Goal: Task Accomplishment & Management: Use online tool/utility

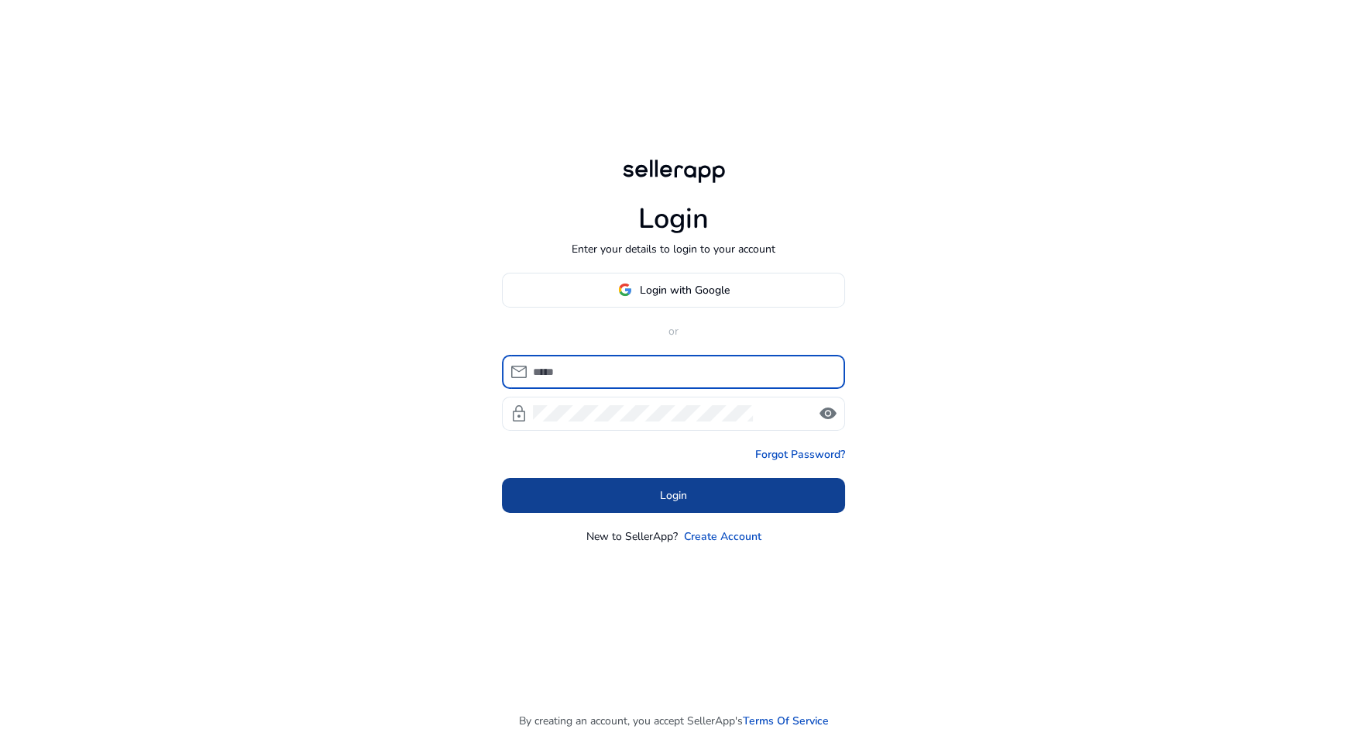
type input "**********"
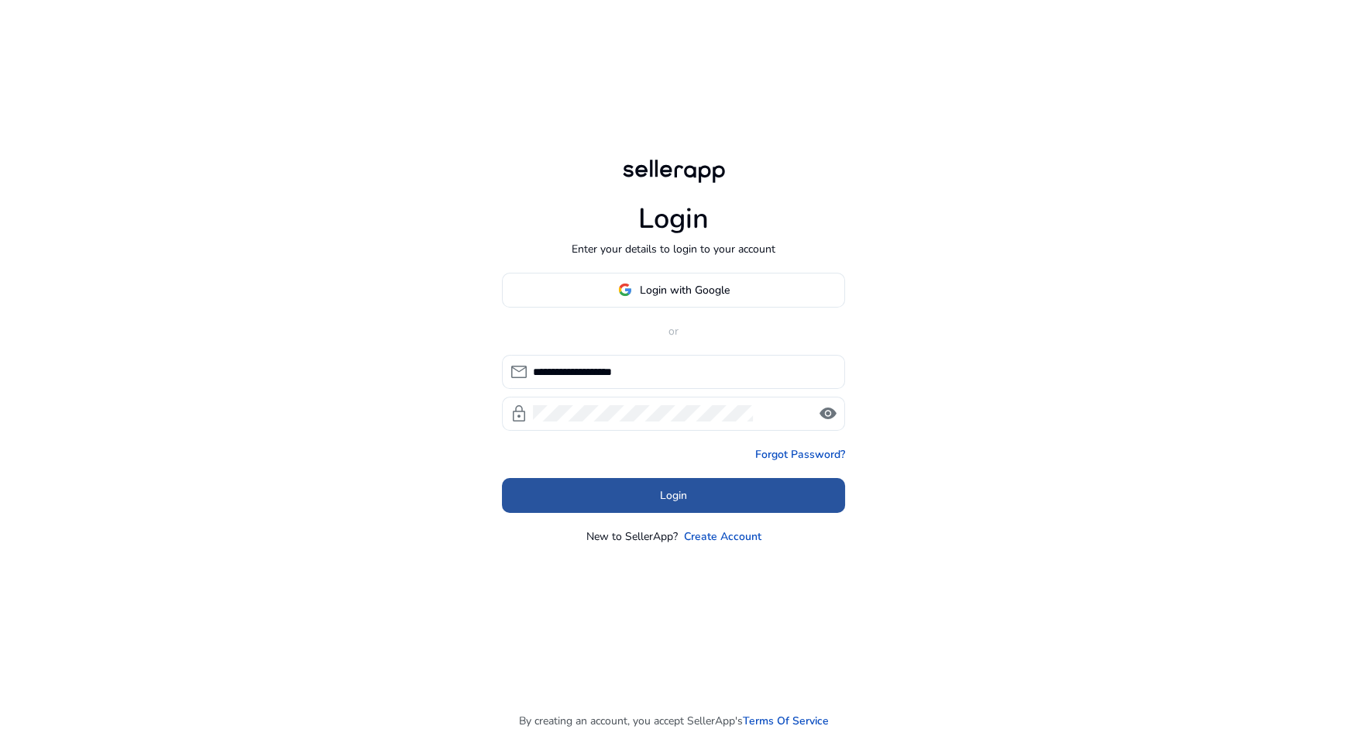
click at [733, 500] on span at bounding box center [673, 494] width 343 height 37
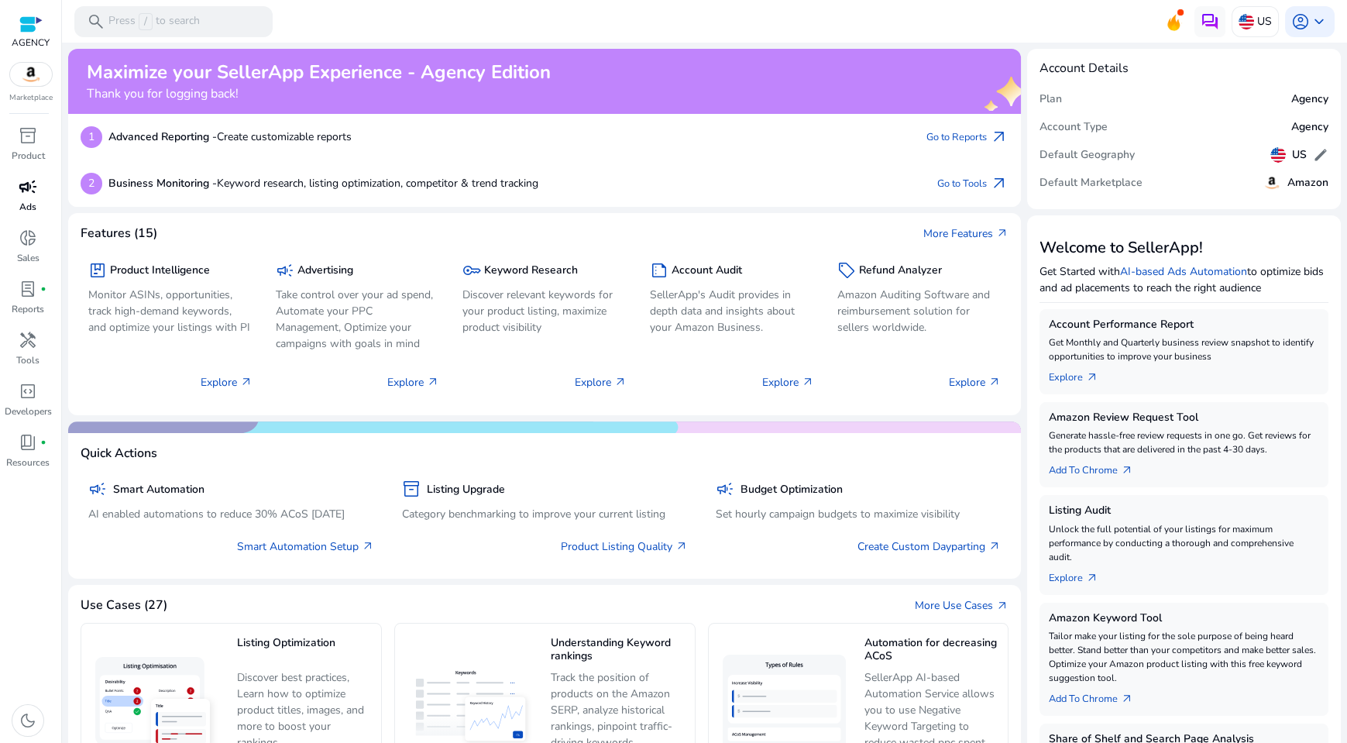
click at [9, 186] on div "campaign" at bounding box center [27, 186] width 43 height 25
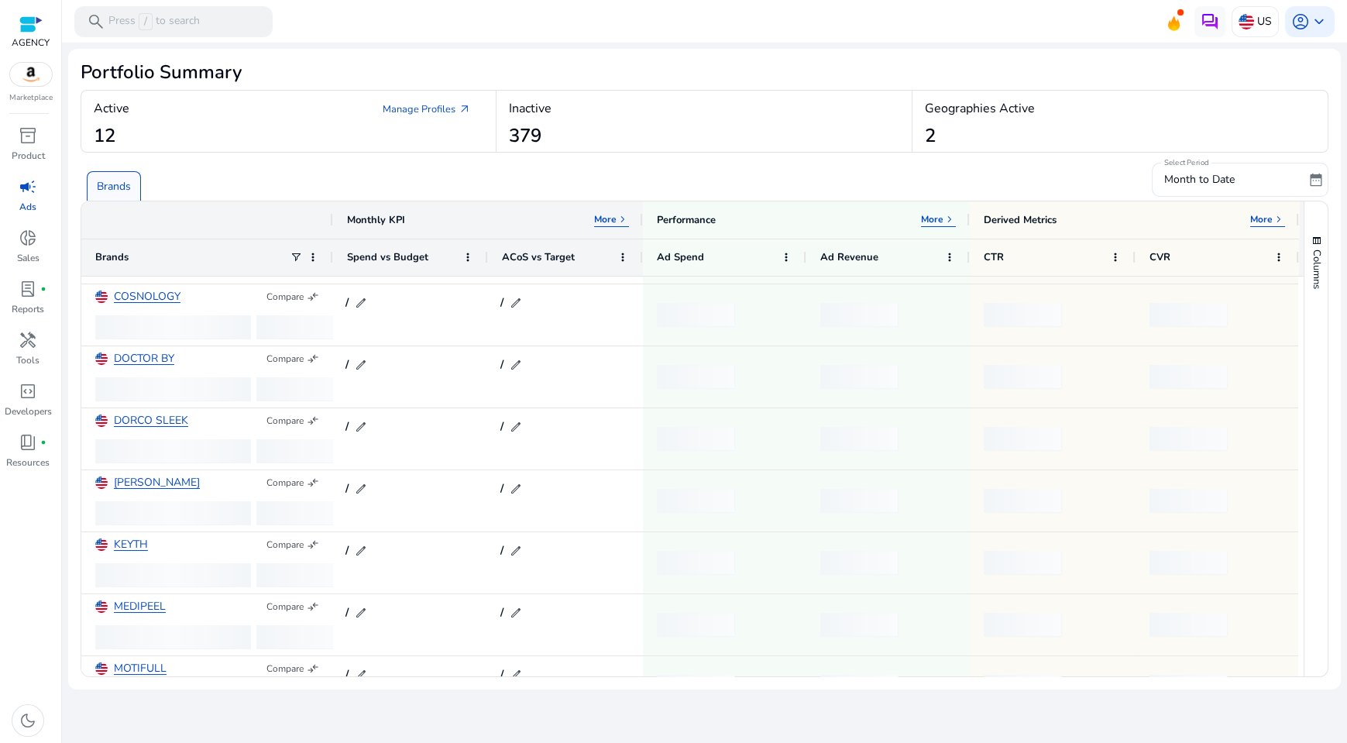
scroll to position [343, 0]
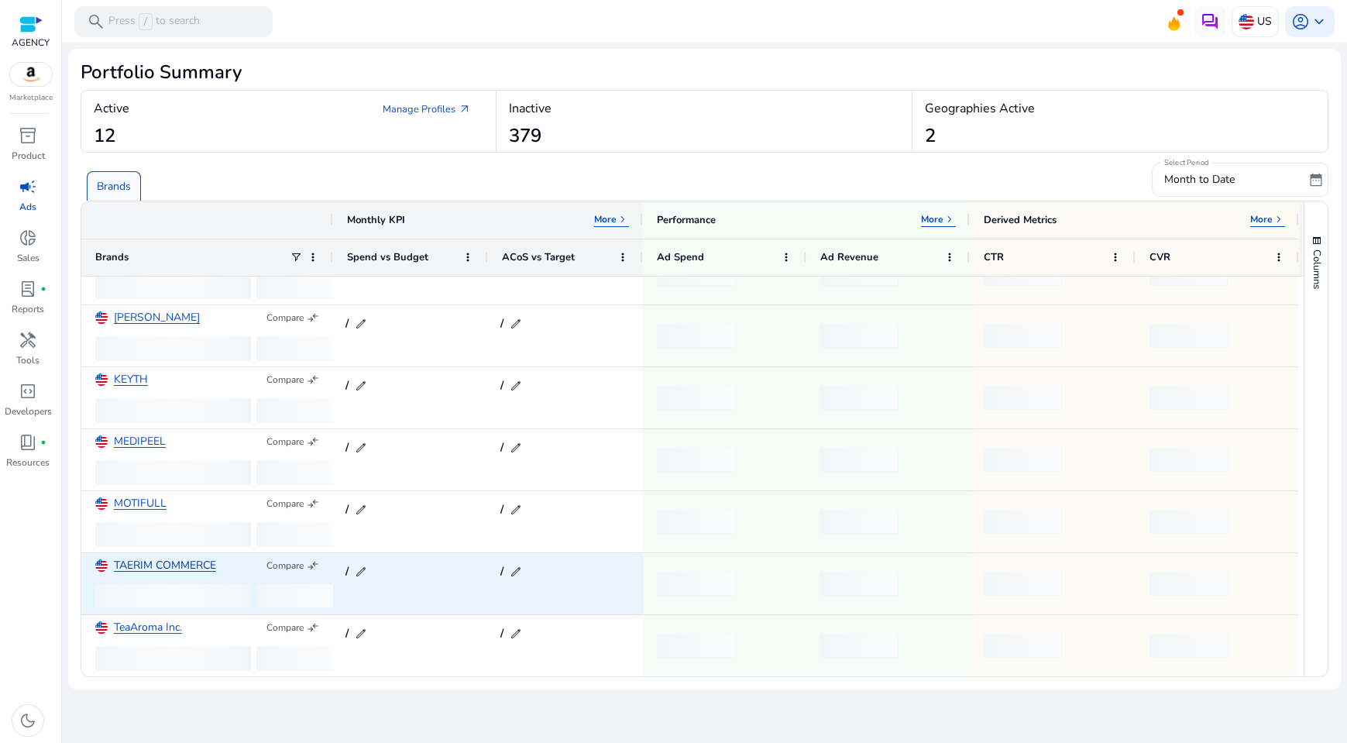
click at [167, 562] on link "TAERIM COMMERCE" at bounding box center [165, 566] width 102 height 12
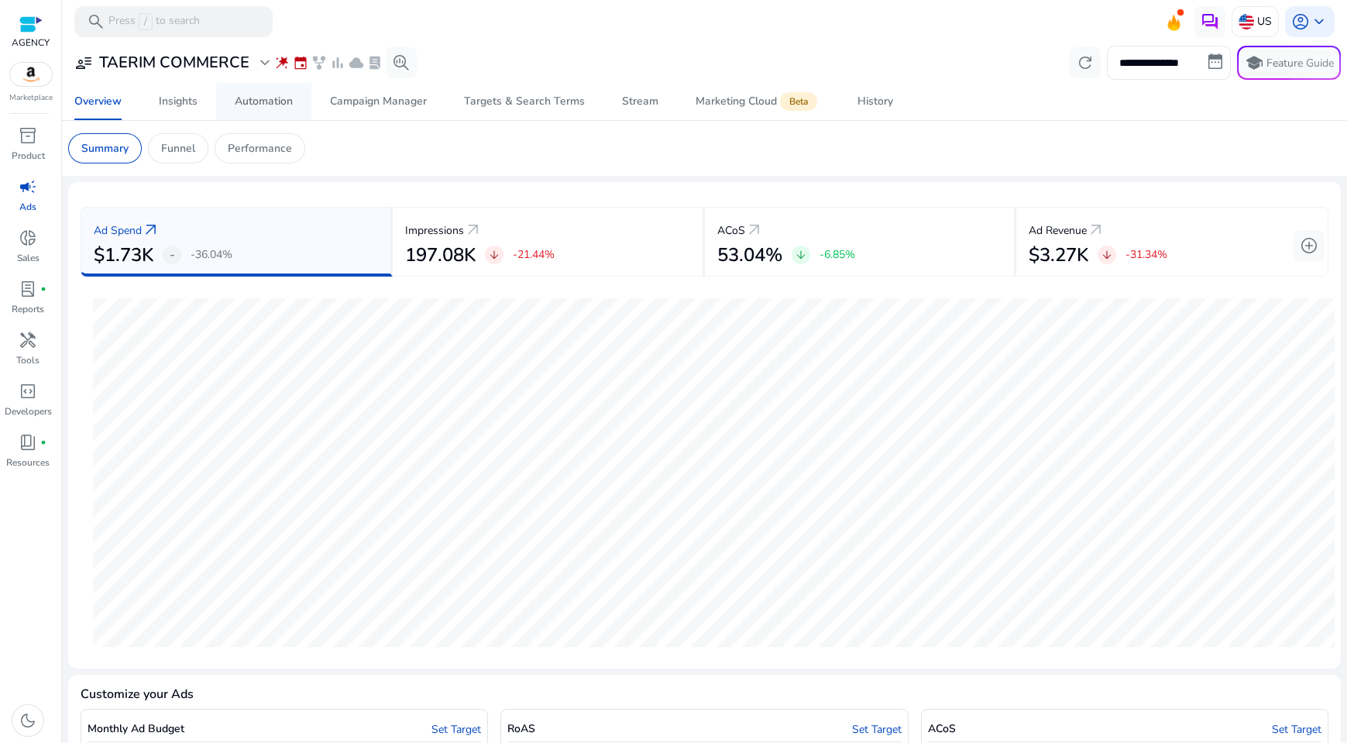
click at [245, 90] on span "Automation" at bounding box center [264, 101] width 58 height 37
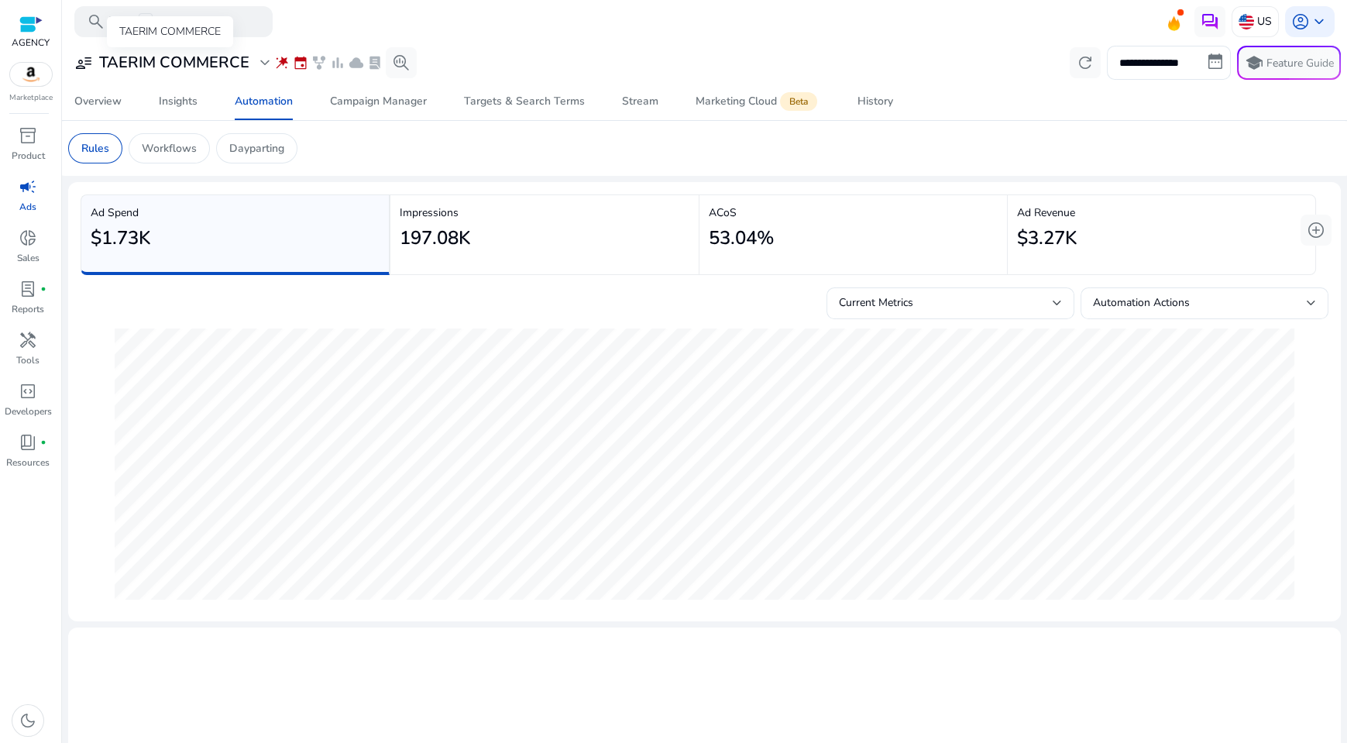
click at [220, 53] on h3 "TAERIM COMMERCE" at bounding box center [174, 62] width 150 height 19
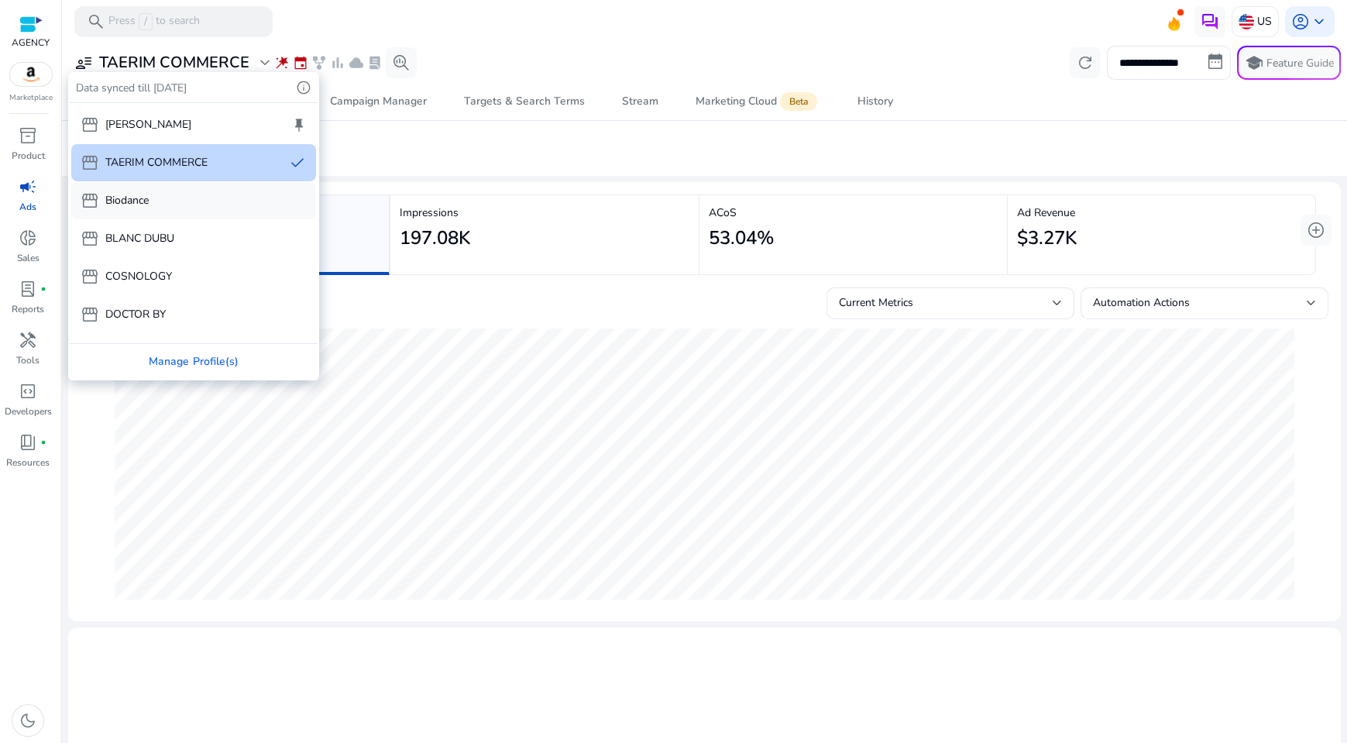
scroll to position [370, 0]
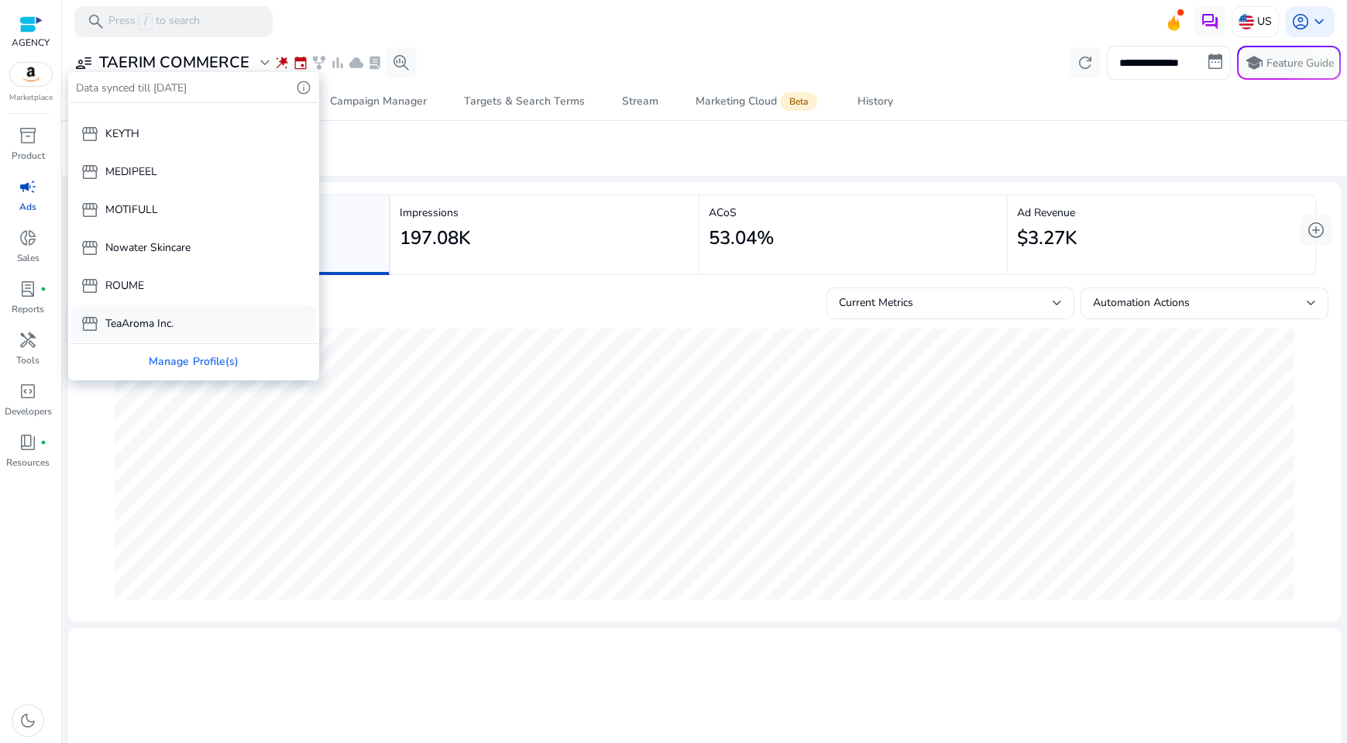
click at [173, 311] on div "storefront TeaAroma Inc." at bounding box center [193, 323] width 245 height 37
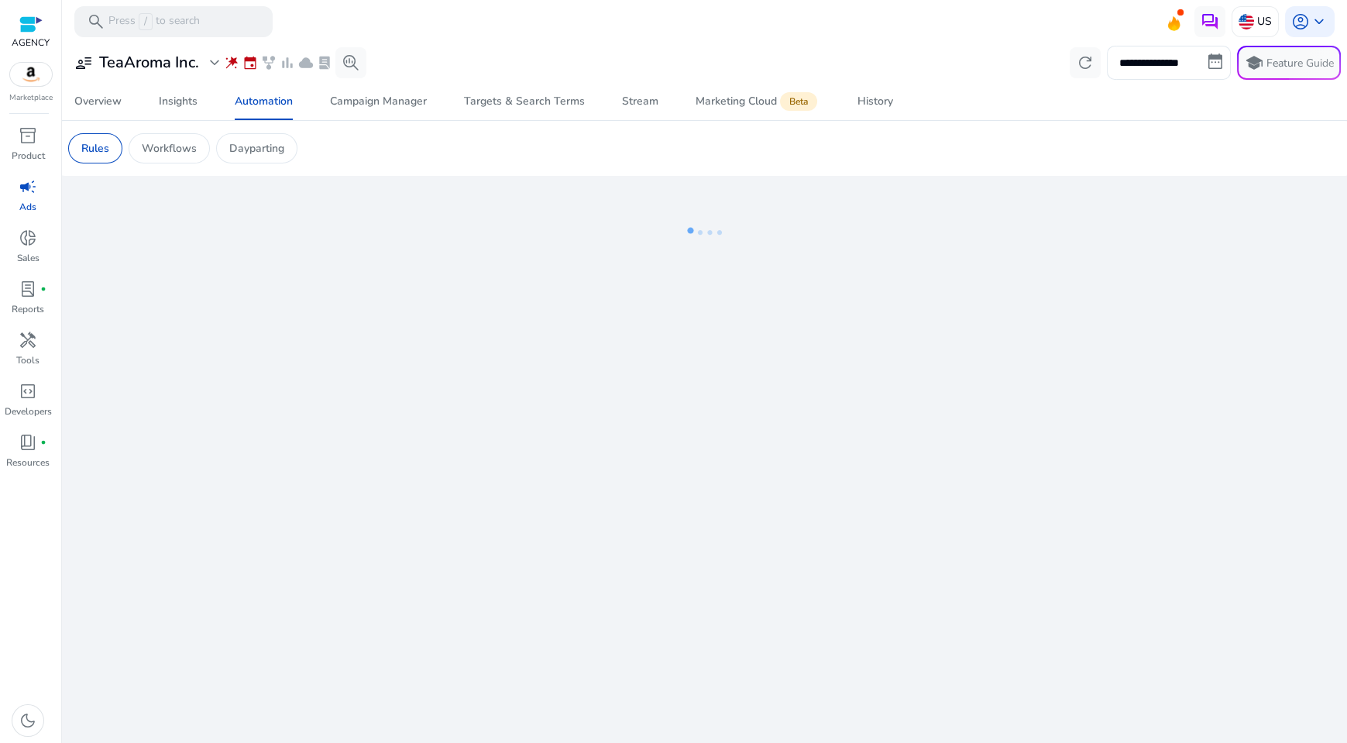
scroll to position [295, 0]
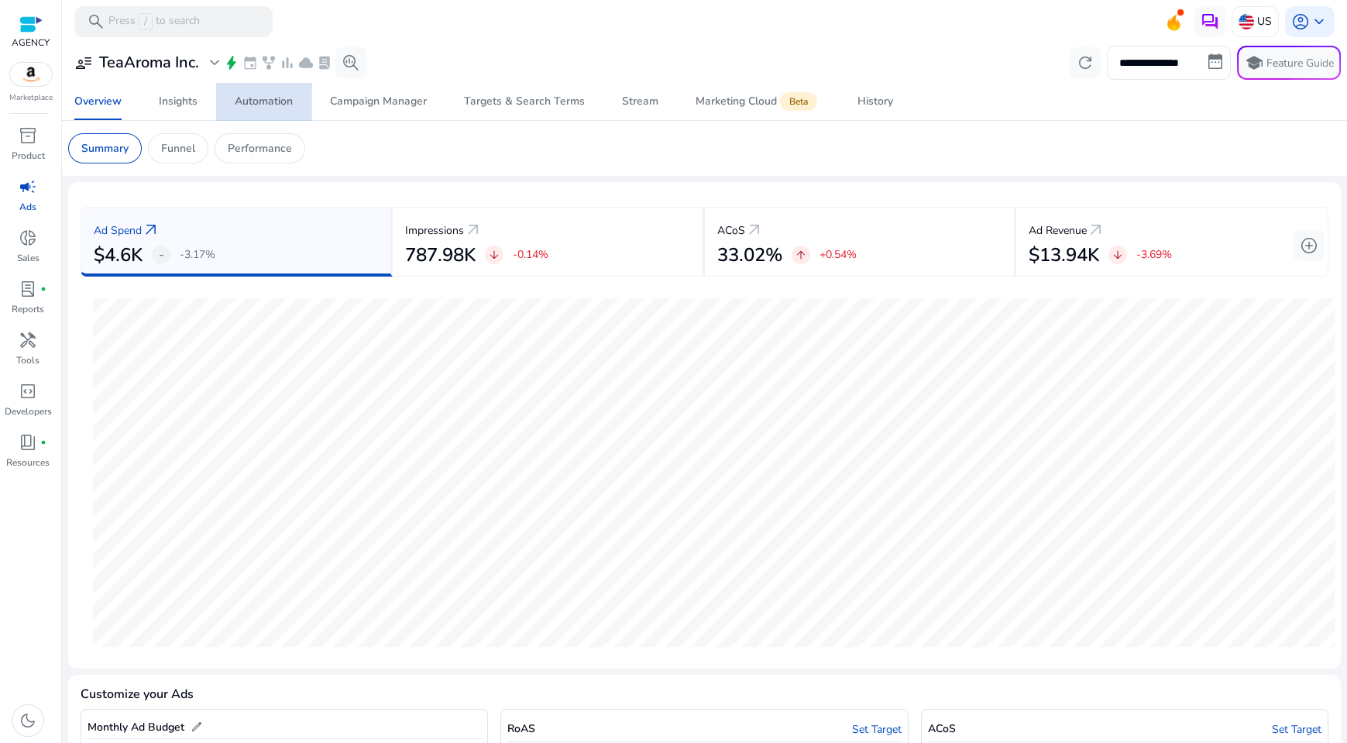
click at [254, 98] on div "Automation" at bounding box center [264, 101] width 58 height 11
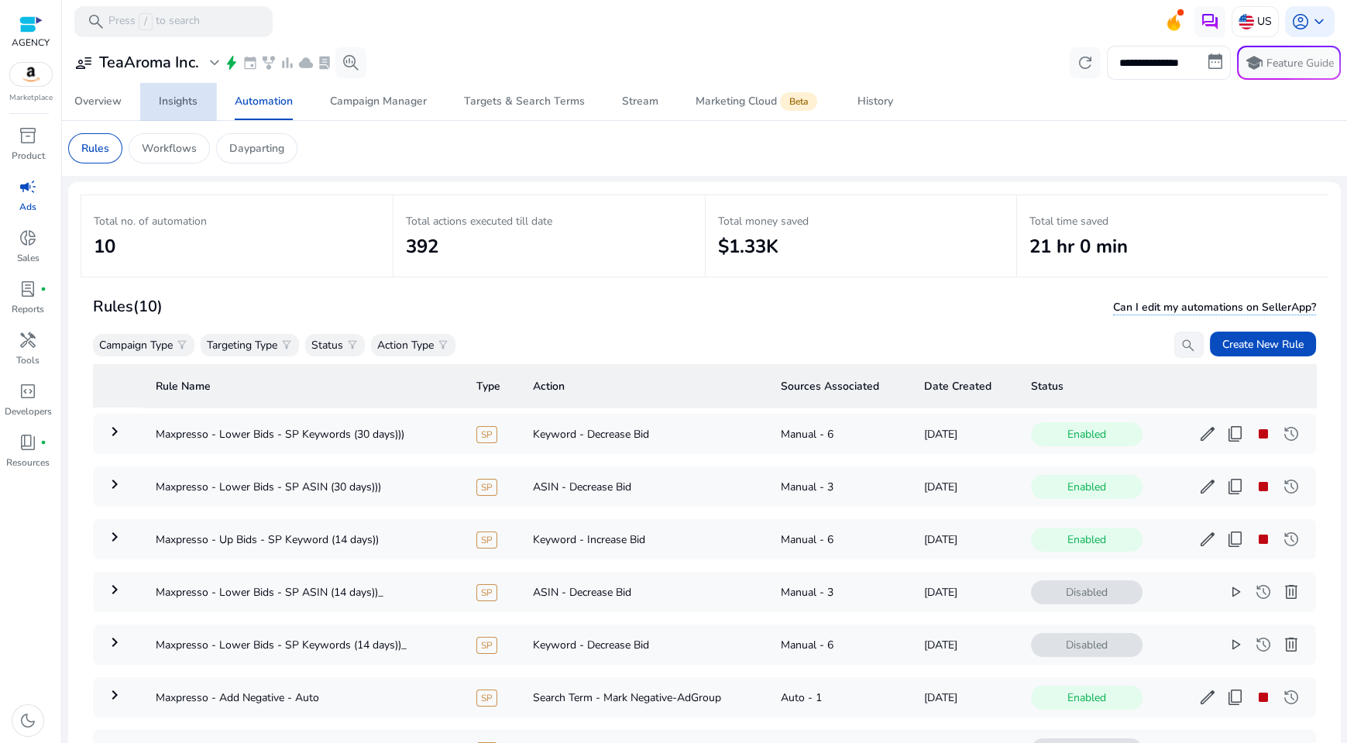
click at [161, 102] on div "Insights" at bounding box center [178, 101] width 39 height 11
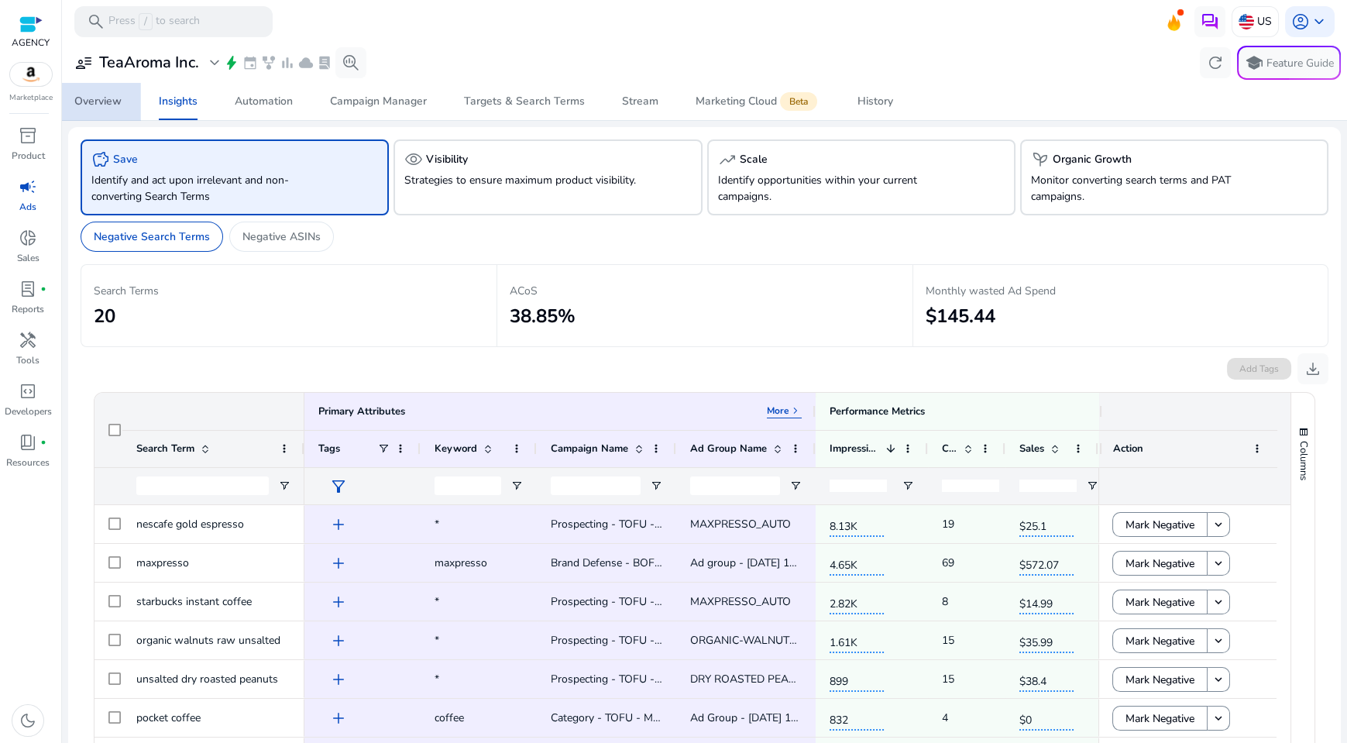
click at [101, 107] on div "Overview" at bounding box center [97, 101] width 47 height 11
